Goal: Use online tool/utility: Use online tool/utility

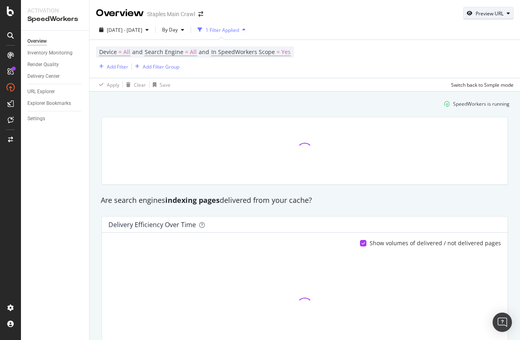
click at [494, 16] on div "Preview URL" at bounding box center [489, 13] width 28 height 7
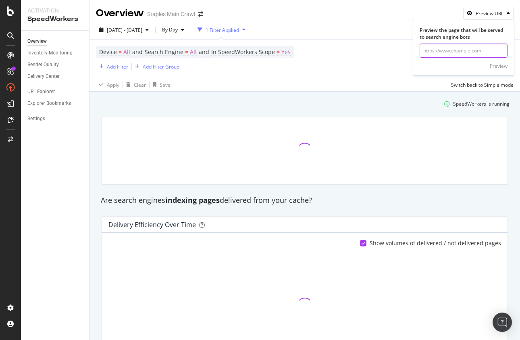
click at [455, 45] on input "url" at bounding box center [463, 50] width 88 height 14
paste input "[URL][DOMAIN_NAME]"
type input "[URL][DOMAIN_NAME]"
click at [502, 64] on div "Preview" at bounding box center [498, 65] width 18 height 7
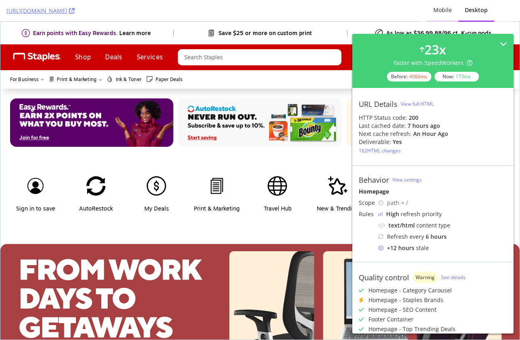
click at [446, 7] on div "Mobile" at bounding box center [442, 10] width 19 height 8
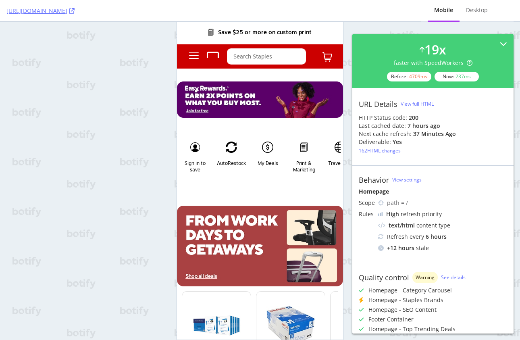
click at [418, 102] on div "View full HTML" at bounding box center [416, 103] width 33 height 7
